Goal: Information Seeking & Learning: Learn about a topic

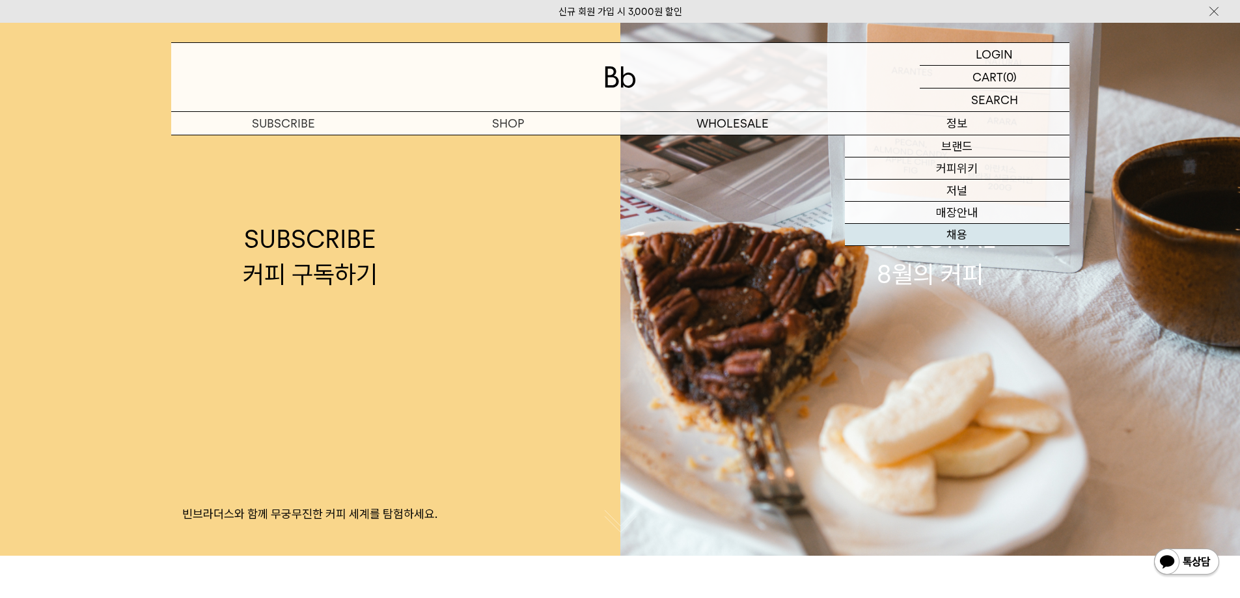
click at [953, 236] on link "채용" at bounding box center [957, 235] width 225 height 22
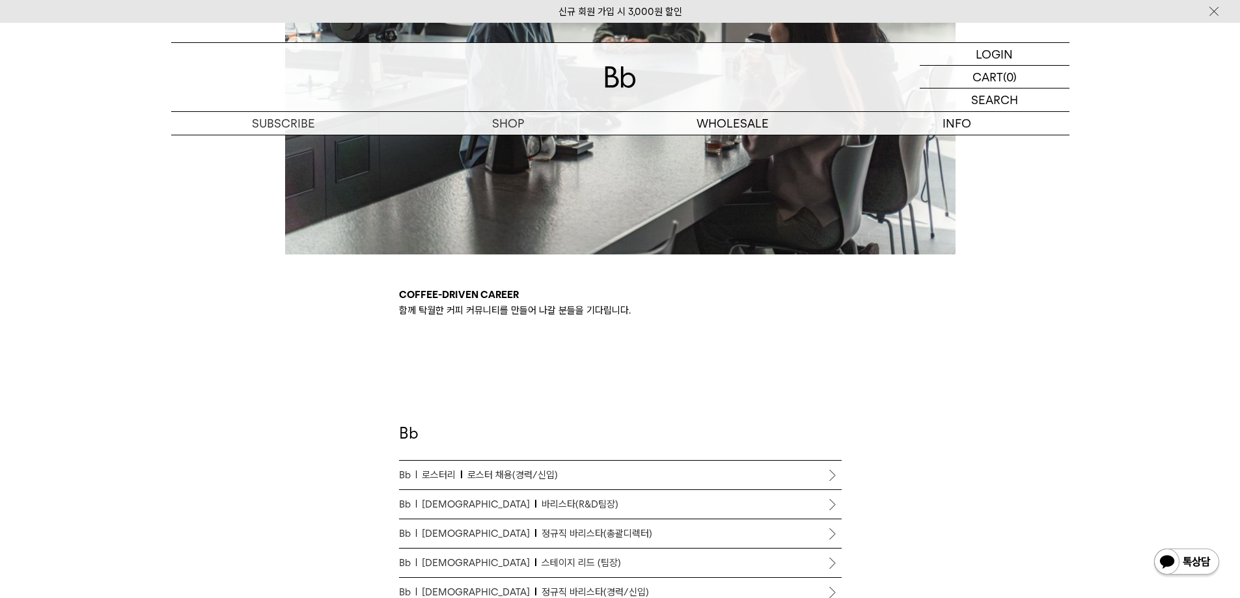
scroll to position [651, 0]
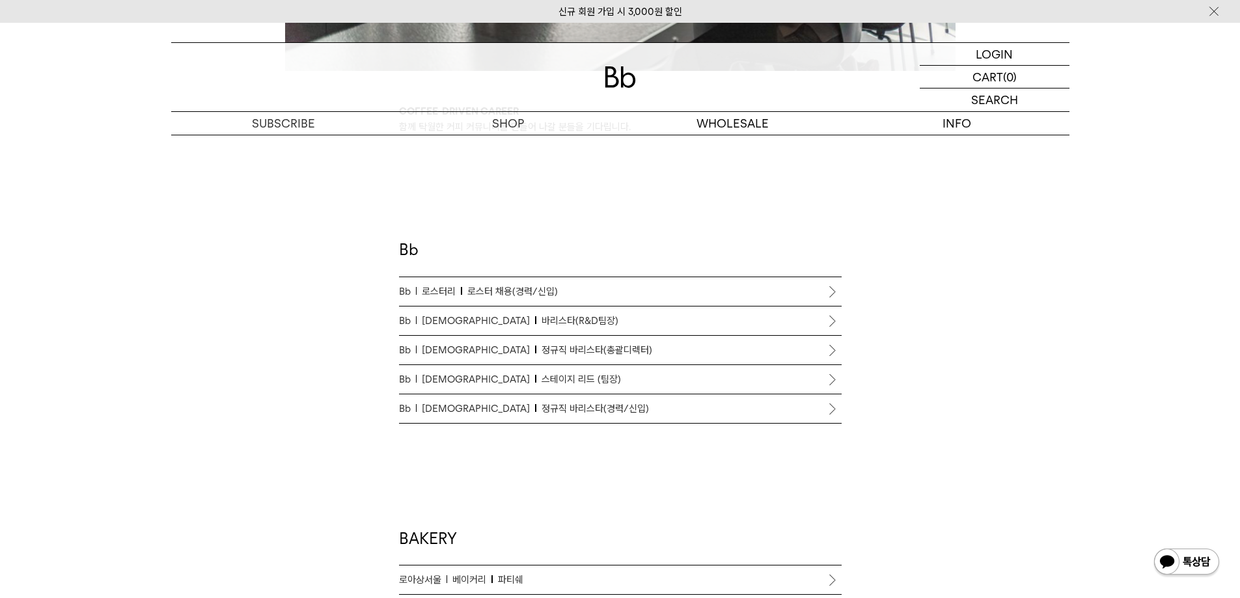
click at [551, 408] on span "정규직 바리스타(경력/신입)" at bounding box center [595, 409] width 107 height 16
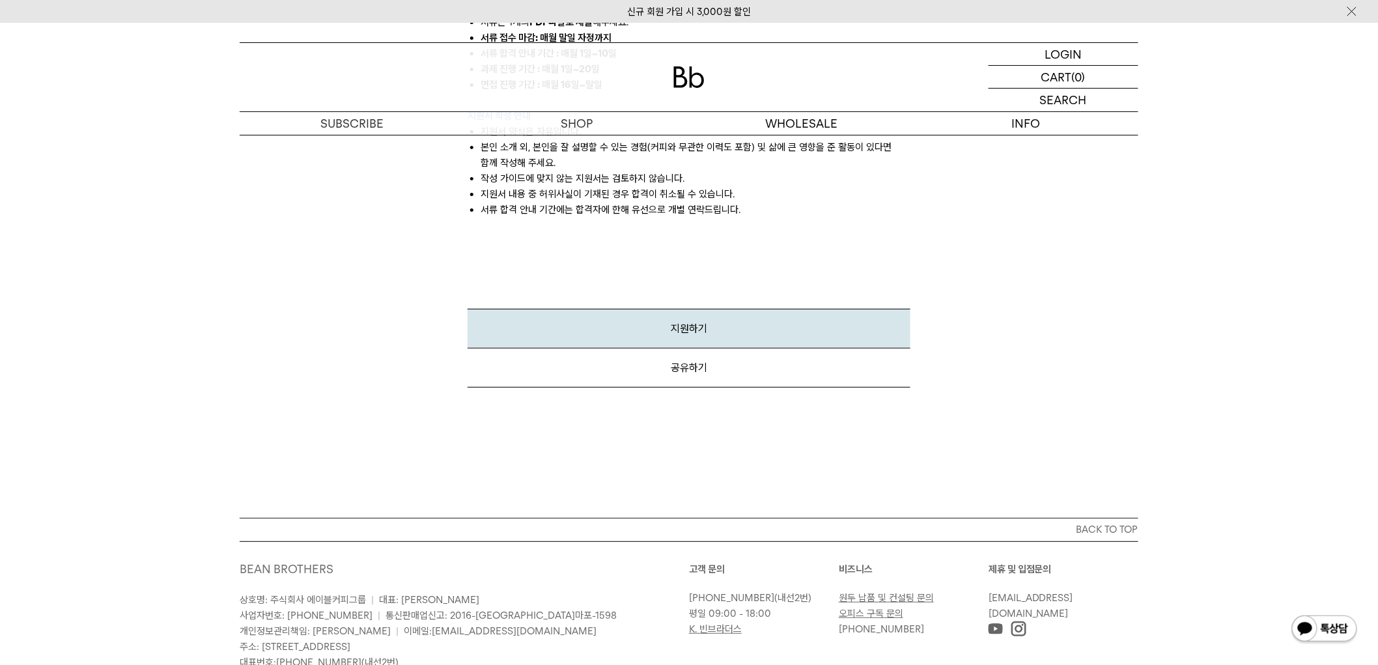
scroll to position [1474, 0]
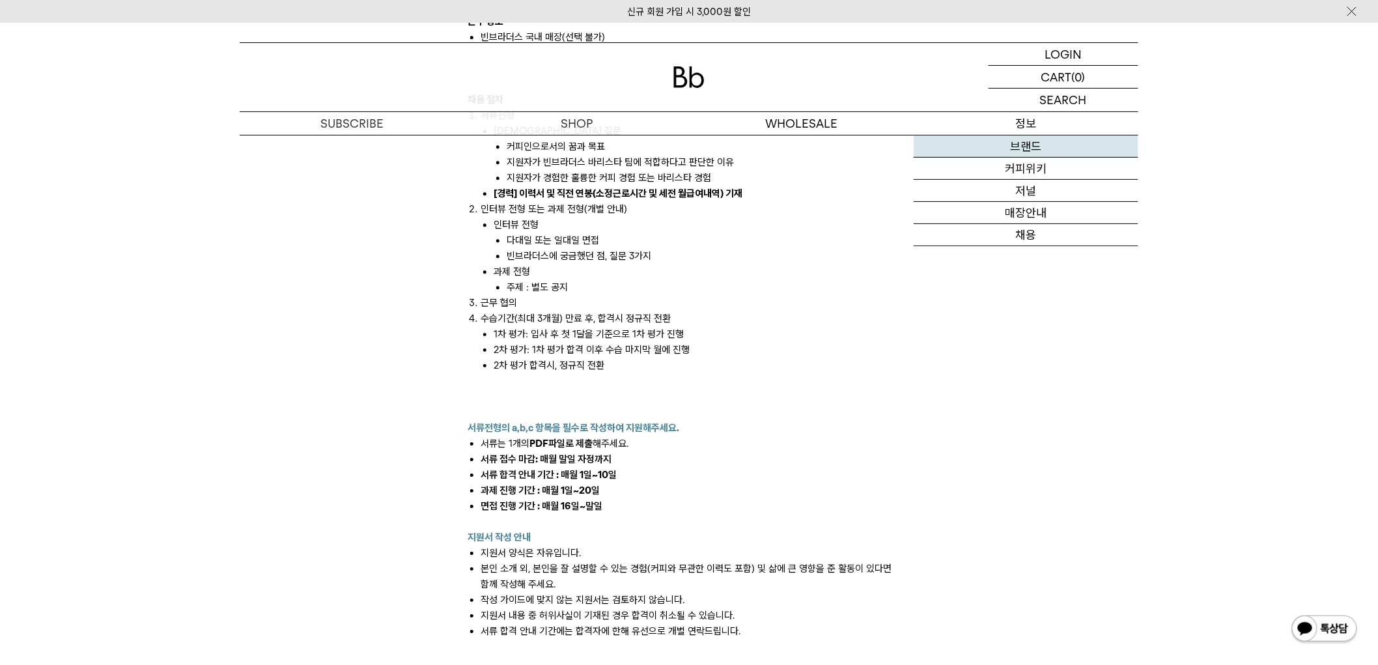
click at [1038, 152] on link "브랜드" at bounding box center [1025, 146] width 225 height 22
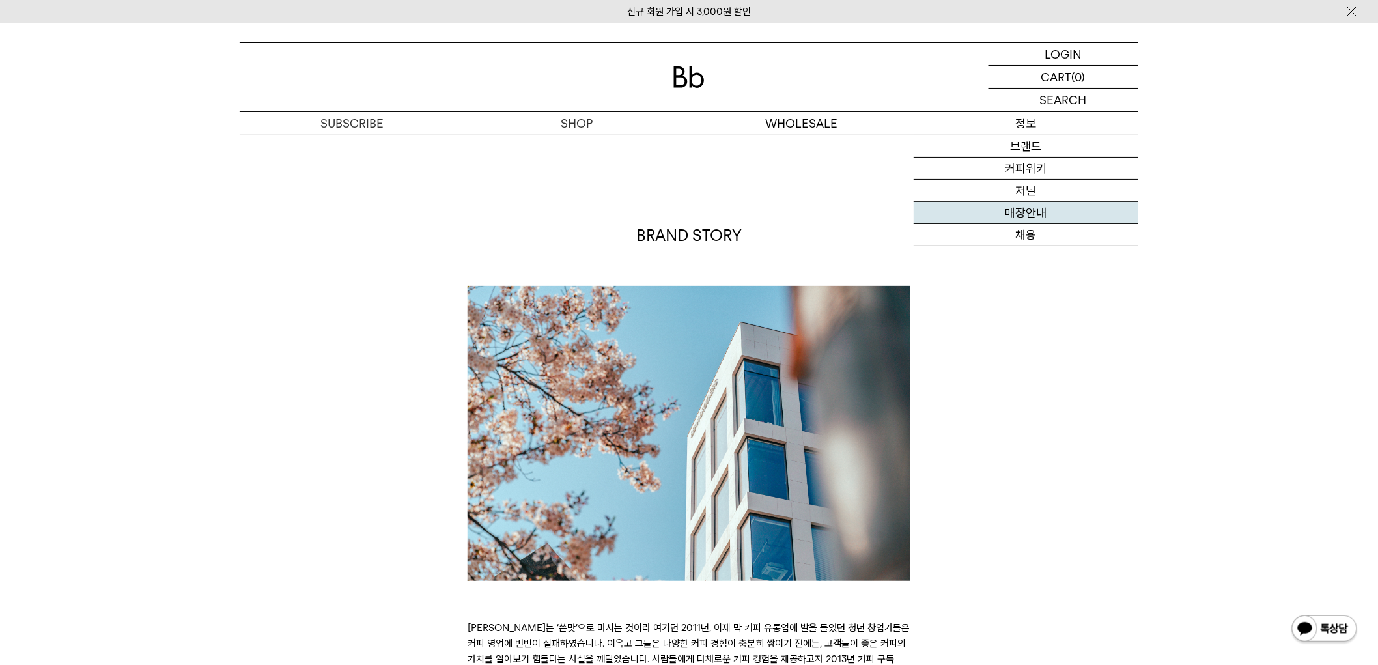
click at [1013, 216] on link "매장안내" at bounding box center [1025, 213] width 225 height 22
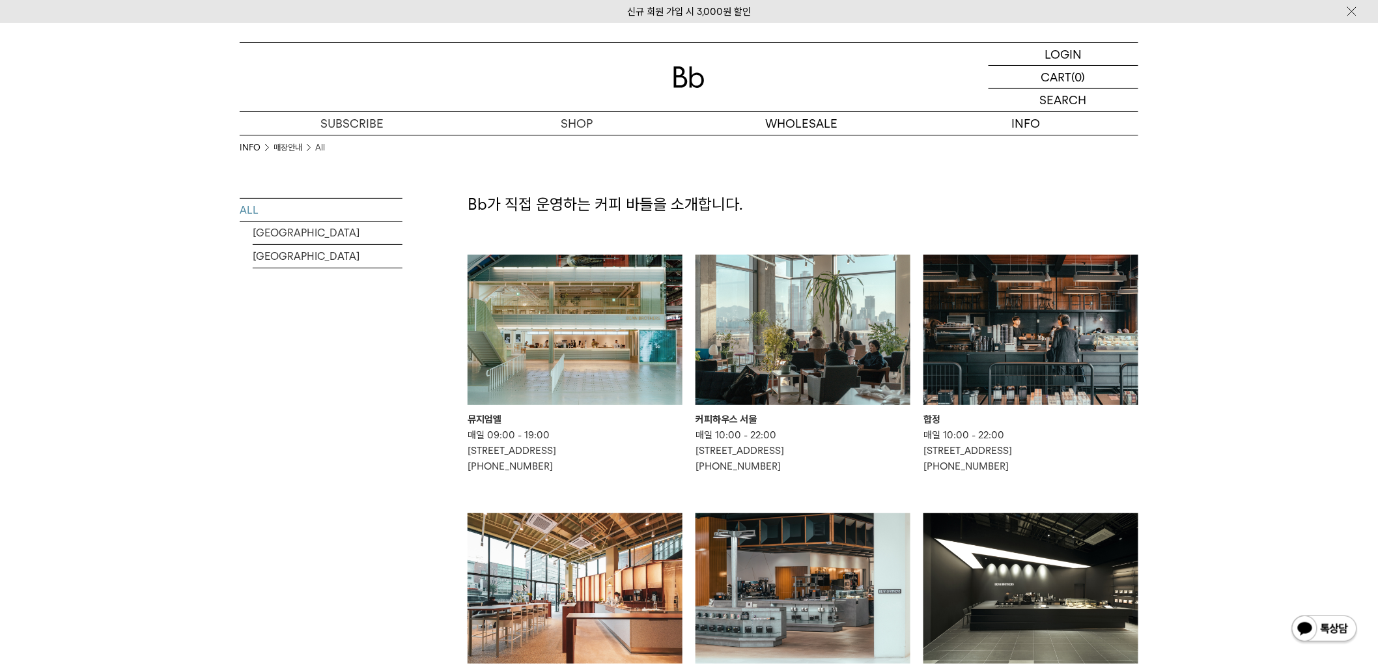
drag, startPoint x: 1281, startPoint y: 523, endPoint x: 1168, endPoint y: 204, distance: 338.5
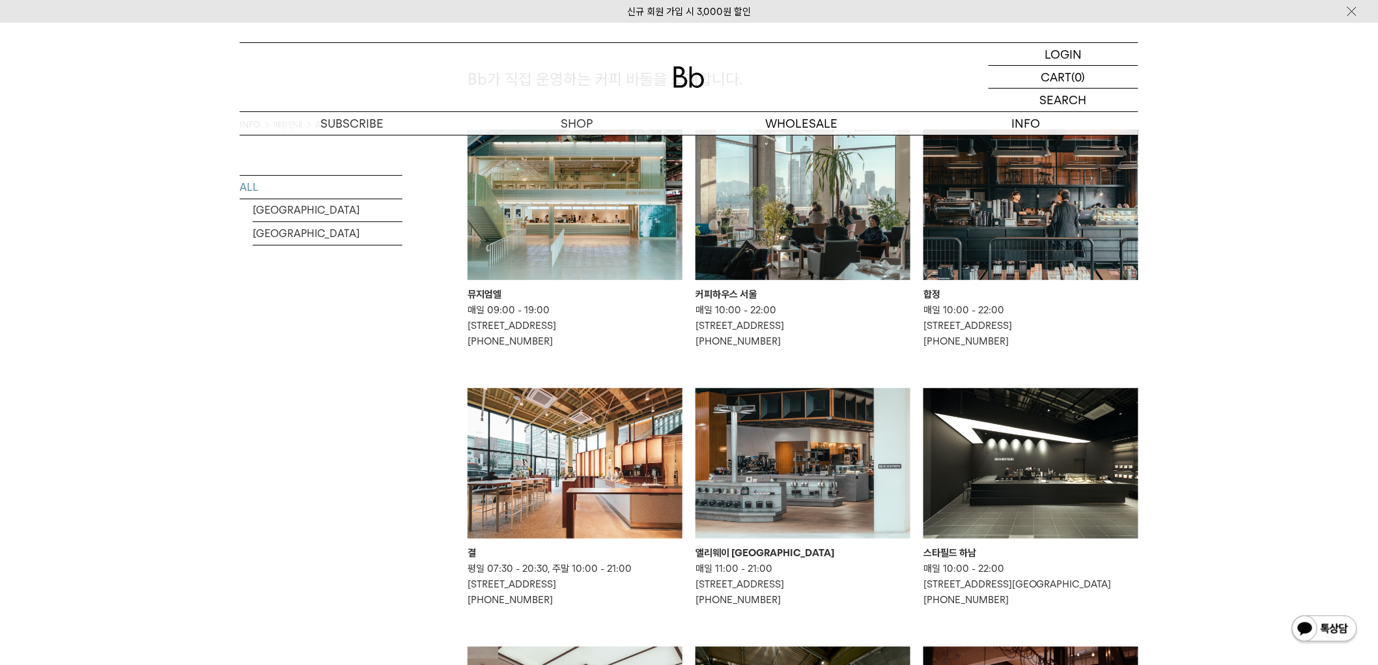
scroll to position [145, 0]
